Goal: Task Accomplishment & Management: Use online tool/utility

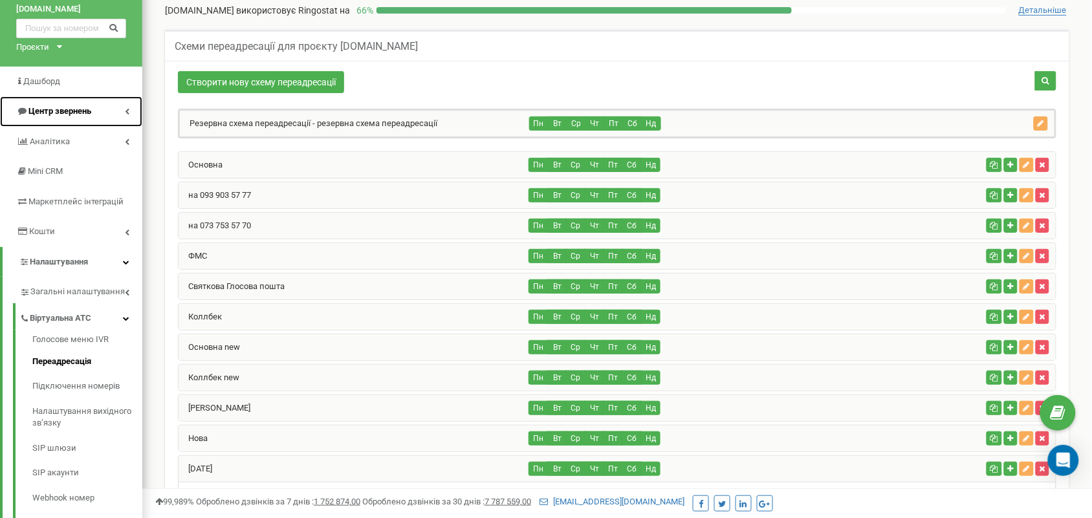
click at [84, 106] on span "Центр звернень" at bounding box center [59, 111] width 63 height 10
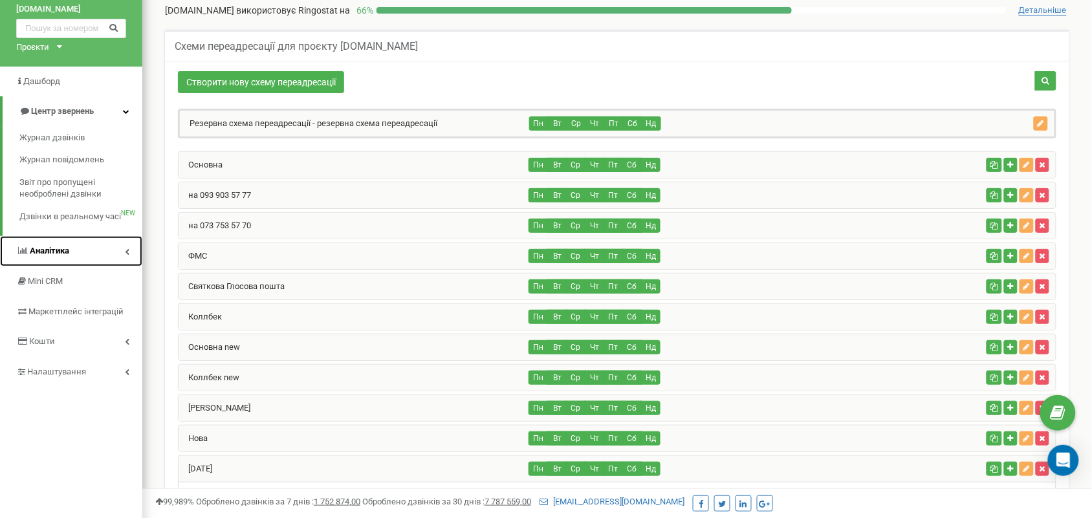
click at [98, 248] on link "Аналiтика" at bounding box center [71, 251] width 142 height 30
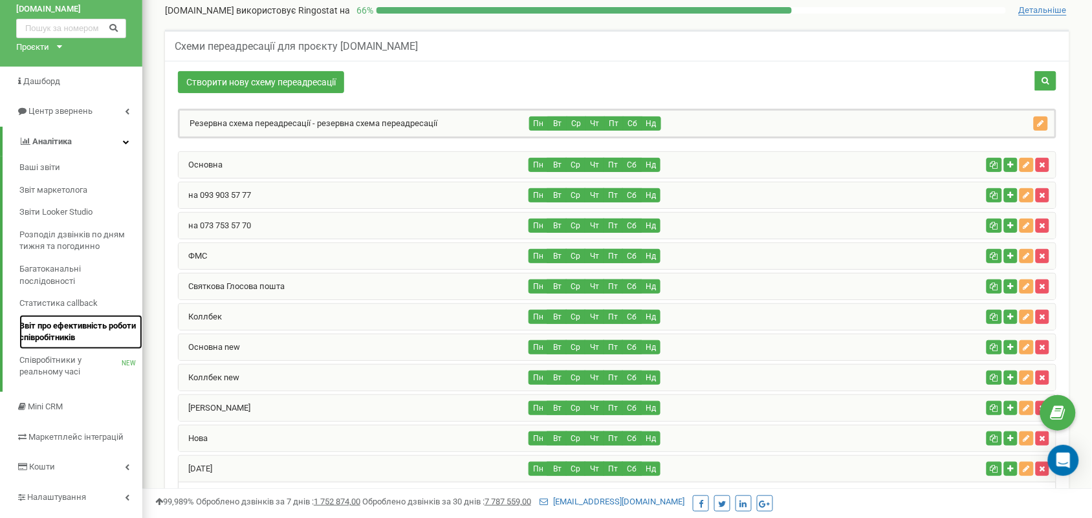
click at [73, 340] on span "Звіт про ефективність роботи співробітників" at bounding box center [77, 332] width 116 height 24
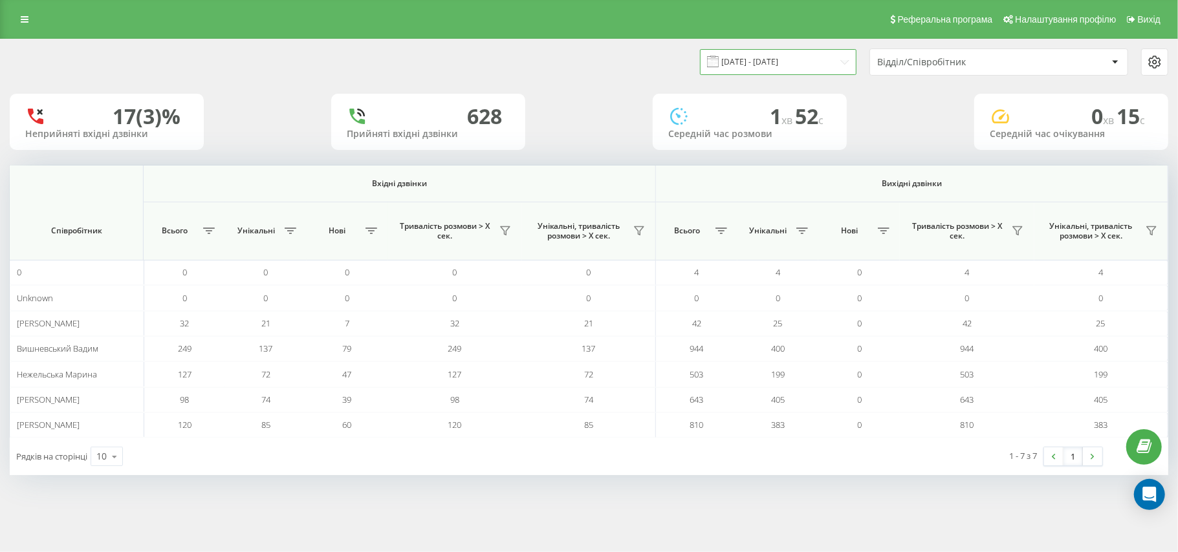
click at [785, 63] on input "[DATE] - [DATE]" at bounding box center [778, 61] width 157 height 25
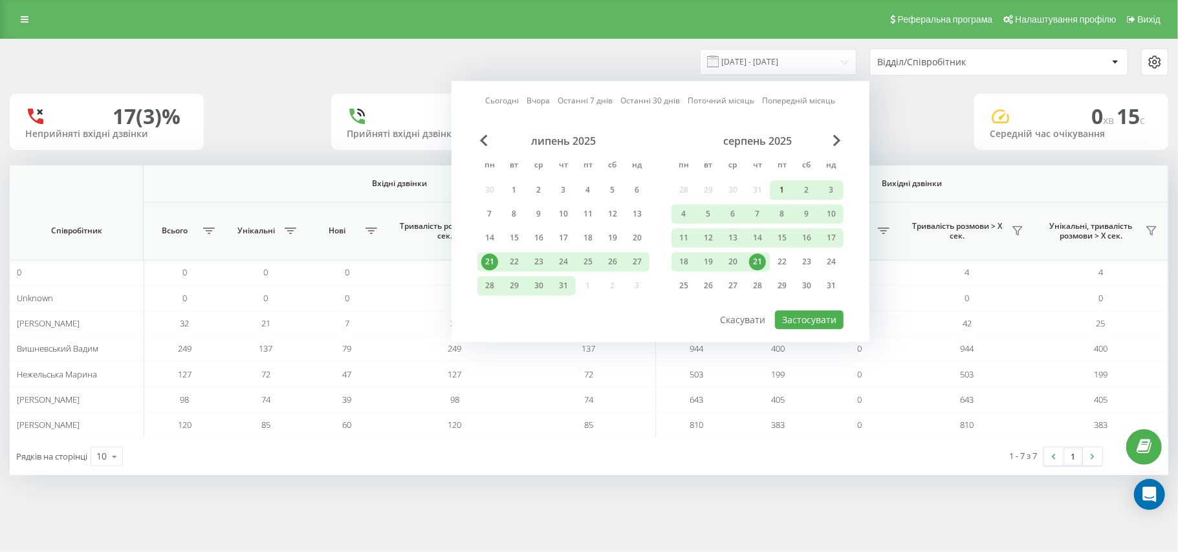
click at [785, 190] on div "1" at bounding box center [782, 190] width 17 height 17
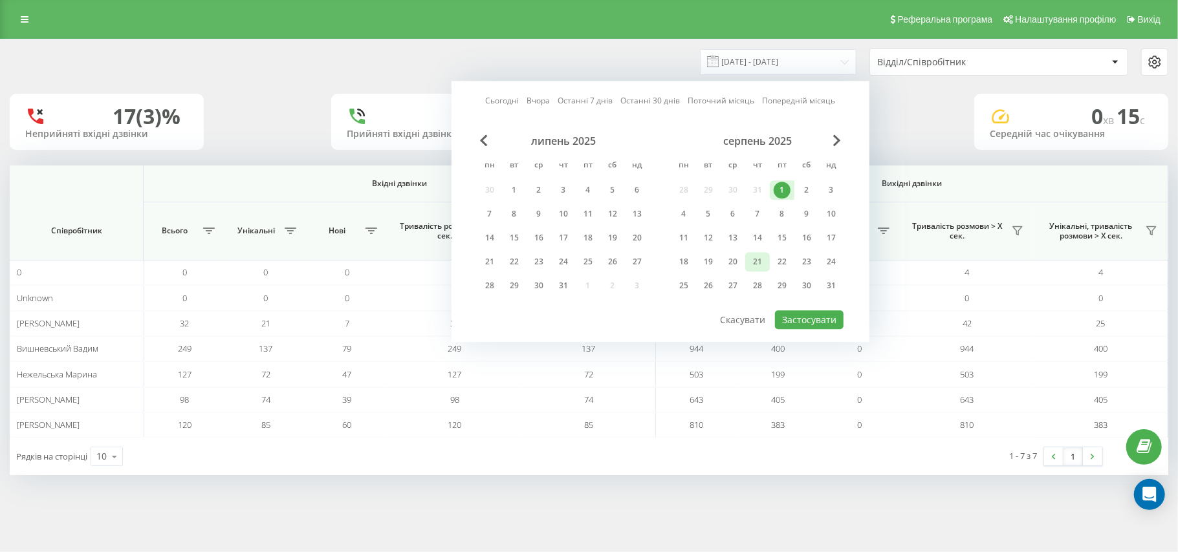
click at [754, 260] on div "21" at bounding box center [757, 262] width 17 height 17
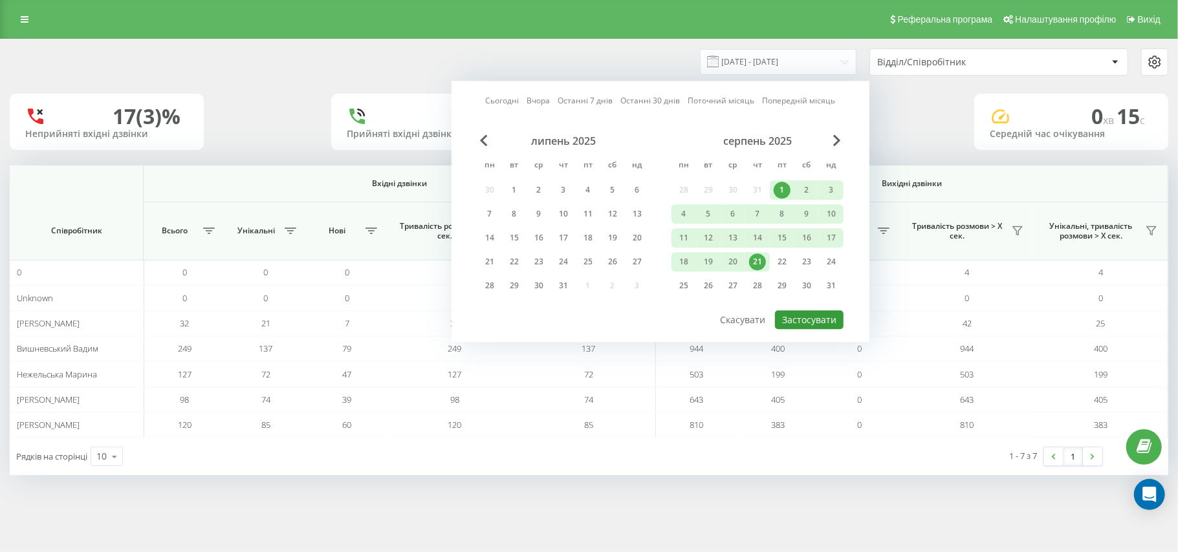
click at [797, 321] on button "Застосувати" at bounding box center [809, 320] width 69 height 19
type input "[DATE] - [DATE]"
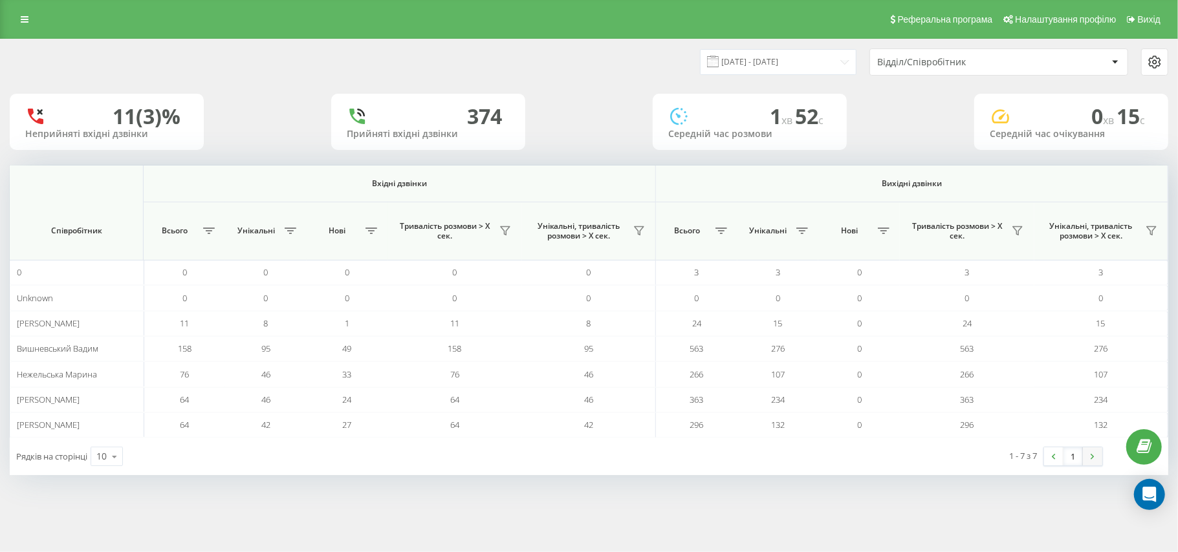
click at [1097, 463] on link at bounding box center [1092, 457] width 19 height 18
click at [1163, 57] on div at bounding box center [1155, 62] width 26 height 16
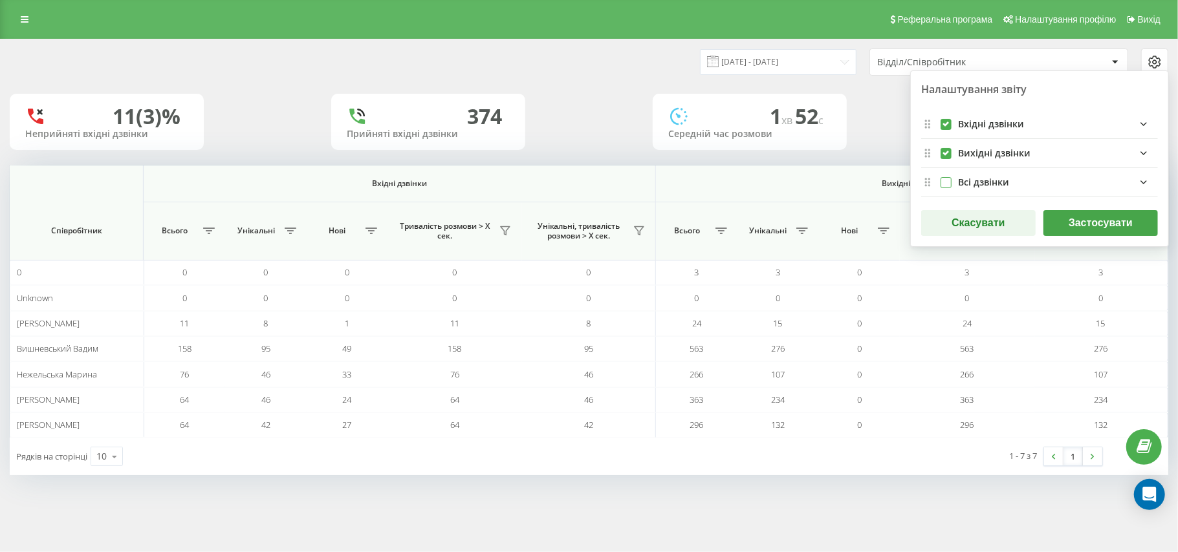
click at [945, 177] on label "allFields quote list" at bounding box center [946, 177] width 11 height 0
checkbox input "true"
click at [1089, 223] on button "Застосувати" at bounding box center [1101, 223] width 115 height 26
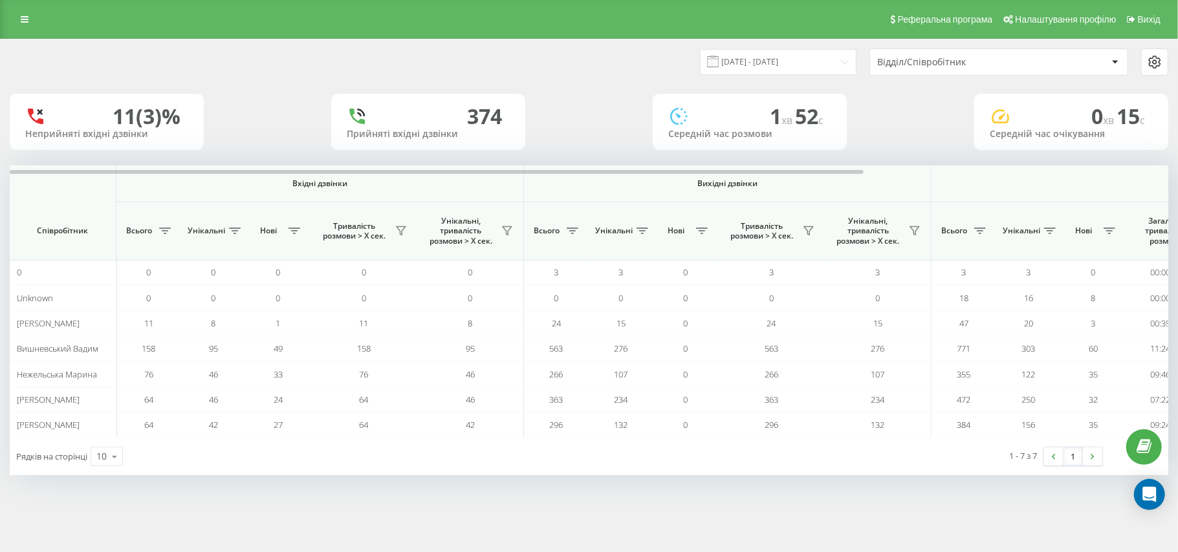
click at [1155, 52] on div at bounding box center [1154, 62] width 27 height 27
click at [1153, 60] on icon at bounding box center [1155, 62] width 16 height 16
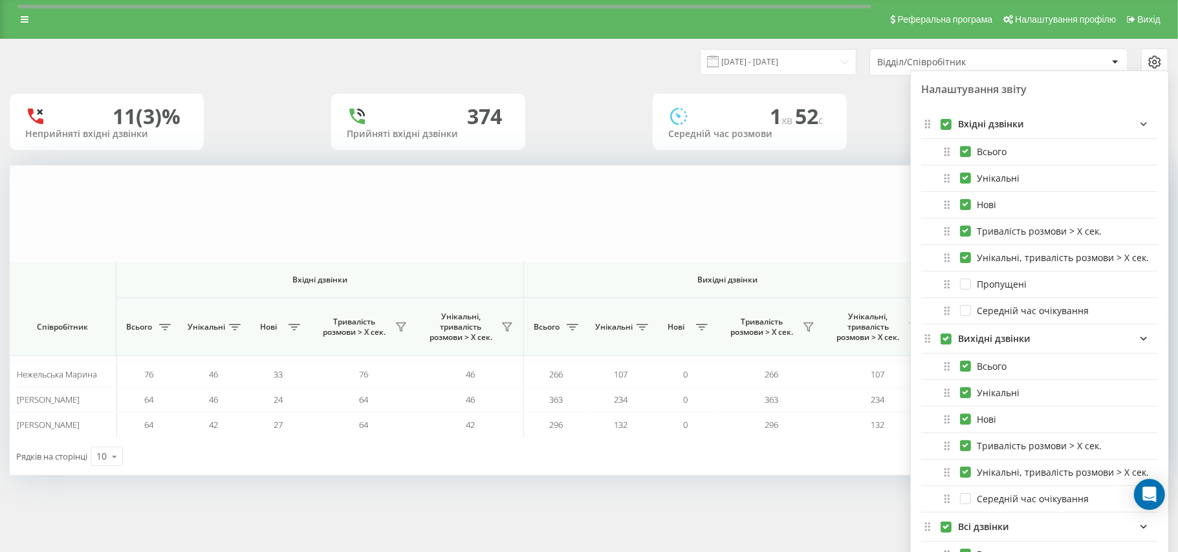
click at [712, 238] on div "01.08.2025 - 21.08.2025 Відділ/Співробітник Налаштування звіту Вхідні дзвінки В…" at bounding box center [589, 270] width 1178 height 463
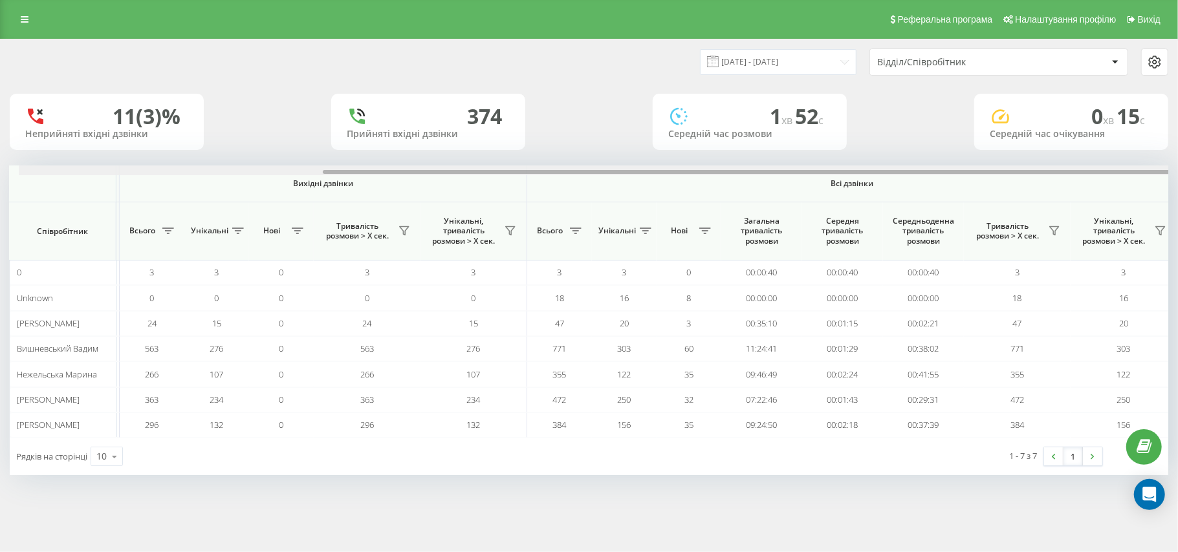
scroll to position [0, 413]
drag, startPoint x: 606, startPoint y: 171, endPoint x: 972, endPoint y: 164, distance: 365.6
click at [972, 164] on div "01.08.2025 - 21.08.2025 Відділ/Співробітник 11 (3)% Неприйняті вхідні дзвінки 3…" at bounding box center [589, 257] width 1159 height 436
